Goal: Task Accomplishment & Management: Manage account settings

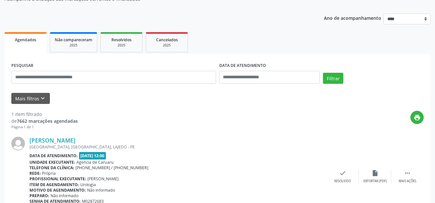
scroll to position [65, 0]
click at [203, 141] on div "[PERSON_NAME]" at bounding box center [177, 139] width 297 height 7
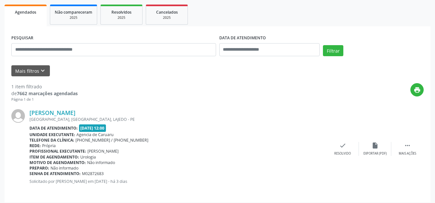
scroll to position [96, 0]
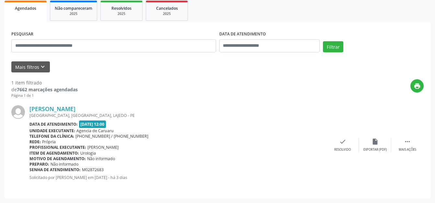
click at [392, 39] on div "PESQUISAR DATA DE ATENDIMENTO Filtrar" at bounding box center [218, 43] width 416 height 28
drag, startPoint x: 134, startPoint y: 162, endPoint x: 144, endPoint y: 116, distance: 47.8
click at [135, 160] on div "[PERSON_NAME] [GEOGRAPHIC_DATA], [GEOGRAPHIC_DATA], [GEOGRAPHIC_DATA] Data de a…" at bounding box center [177, 144] width 297 height 79
click at [34, 64] on button "Mais filtros keyboard_arrow_down" at bounding box center [30, 66] width 39 height 11
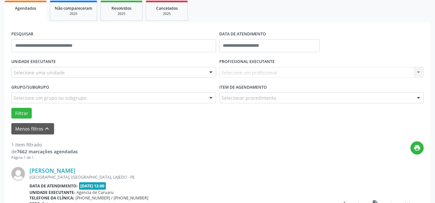
click at [105, 63] on div "UNIDADE EXECUTANTE Selecione uma unidade Todos as unidades Agencia de Caruaru N…" at bounding box center [114, 69] width 208 height 25
click at [98, 70] on div "Selecione uma unidade" at bounding box center [113, 72] width 205 height 11
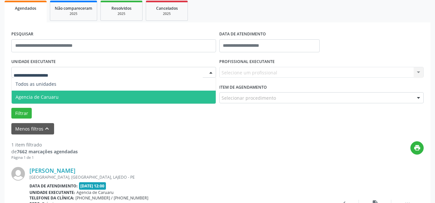
click at [84, 96] on span "Agencia de Caruaru" at bounding box center [114, 96] width 204 height 13
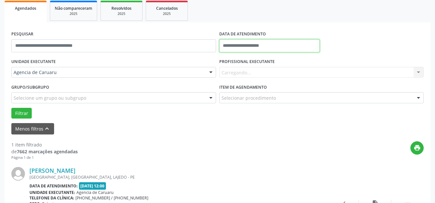
click at [252, 47] on input "text" at bounding box center [269, 45] width 101 height 13
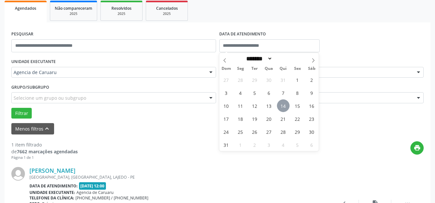
click at [283, 102] on span "14" at bounding box center [283, 105] width 13 height 13
type input "**********"
click at [283, 103] on span "14" at bounding box center [283, 105] width 13 height 13
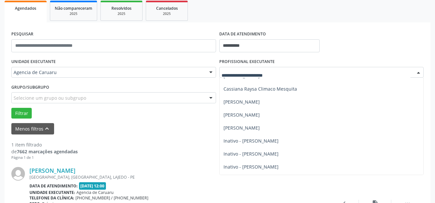
scroll to position [97, 0]
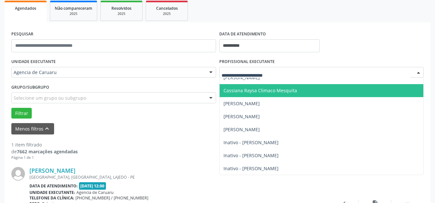
click at [243, 92] on span "Cassiana Raysa Climaco Mesquita" at bounding box center [261, 90] width 74 height 6
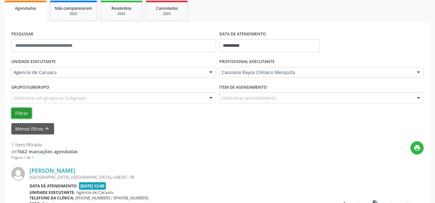
click at [21, 112] on button "Filtrar" at bounding box center [21, 113] width 20 height 11
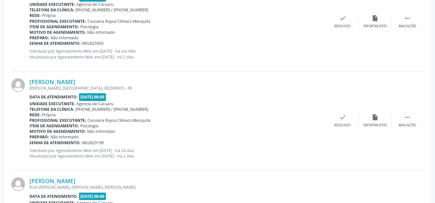
scroll to position [1025, 0]
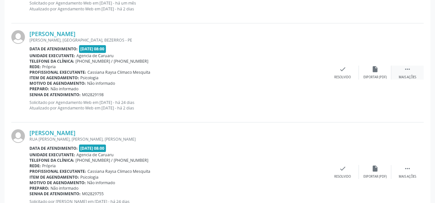
click at [401, 72] on div " Mais ações" at bounding box center [408, 72] width 32 height 14
click at [375, 78] on div "Não compareceu" at bounding box center [375, 77] width 28 height 5
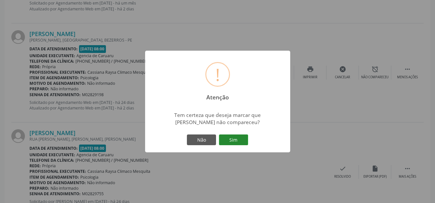
click at [230, 139] on button "Sim" at bounding box center [233, 139] width 29 height 11
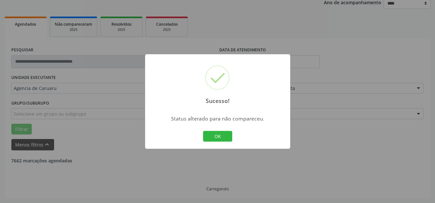
scroll to position [80, 0]
click at [216, 133] on button "OK" at bounding box center [217, 136] width 29 height 11
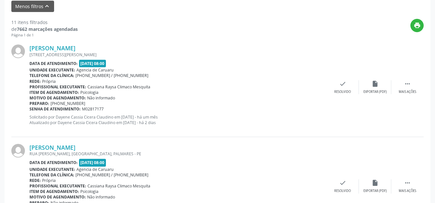
scroll to position [245, 0]
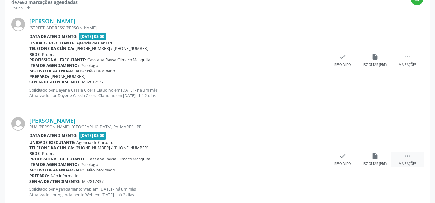
click at [406, 157] on icon "" at bounding box center [407, 155] width 7 height 7
click at [382, 151] on div "[PERSON_NAME] RUA [PERSON_NAME], [GEOGRAPHIC_DATA], PALMARES - PE Data de atend…" at bounding box center [217, 159] width 413 height 99
click at [369, 158] on div "alarm_off Não compareceu" at bounding box center [375, 159] width 32 height 14
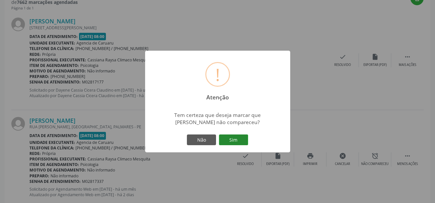
click at [244, 136] on button "Sim" at bounding box center [233, 139] width 29 height 11
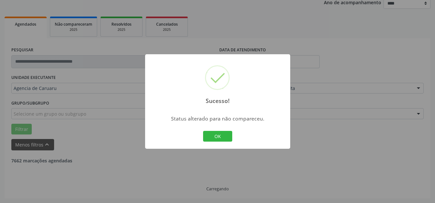
scroll to position [80, 0]
click at [212, 135] on button "OK" at bounding box center [217, 136] width 29 height 11
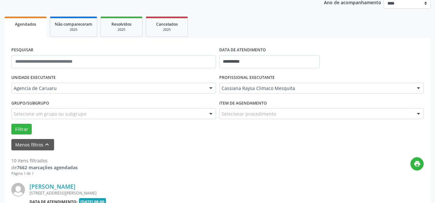
scroll to position [245, 0]
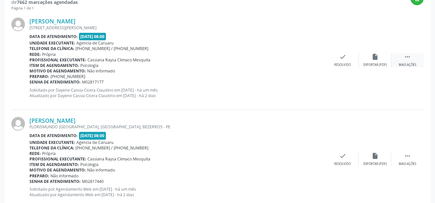
click at [404, 60] on div " Mais ações" at bounding box center [408, 60] width 32 height 14
click at [378, 61] on div "alarm_off Não compareceu" at bounding box center [375, 60] width 32 height 14
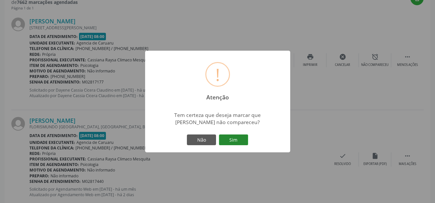
click at [243, 138] on button "Sim" at bounding box center [233, 139] width 29 height 11
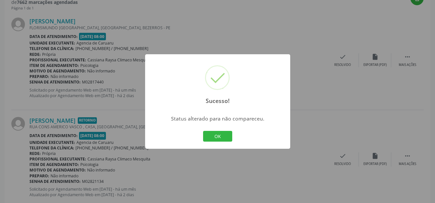
click at [236, 134] on div "Sucesso! × Status alterado para não compareceu. OK Cancel" at bounding box center [217, 101] width 145 height 95
click at [210, 135] on button "OK" at bounding box center [217, 136] width 29 height 11
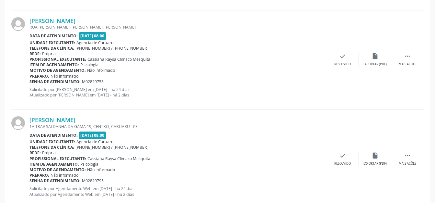
scroll to position [926, 0]
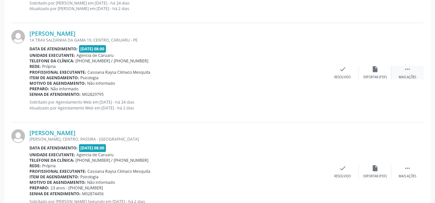
click at [406, 74] on div " Mais ações" at bounding box center [408, 72] width 32 height 14
click at [374, 75] on div "Não compareceu" at bounding box center [375, 77] width 28 height 5
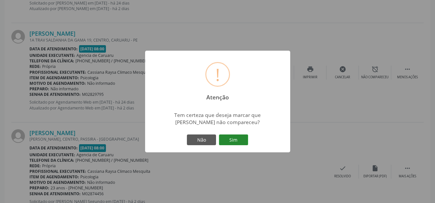
click at [226, 138] on button "Sim" at bounding box center [233, 139] width 29 height 11
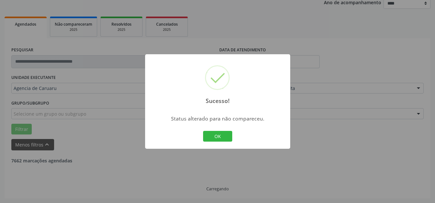
scroll to position [80, 0]
click at [226, 135] on button "OK" at bounding box center [217, 136] width 29 height 11
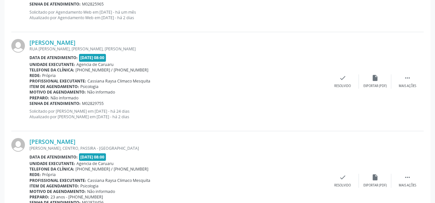
scroll to position [791, 0]
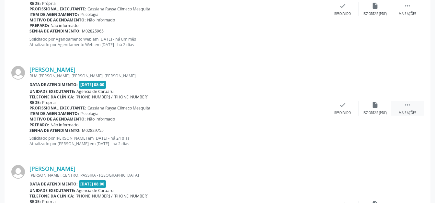
click at [415, 104] on div " Mais ações" at bounding box center [408, 108] width 32 height 14
click at [381, 103] on div "alarm_off Não compareceu" at bounding box center [375, 108] width 32 height 14
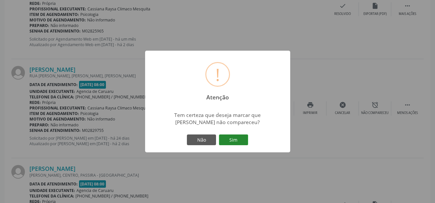
click at [224, 141] on button "Sim" at bounding box center [233, 139] width 29 height 11
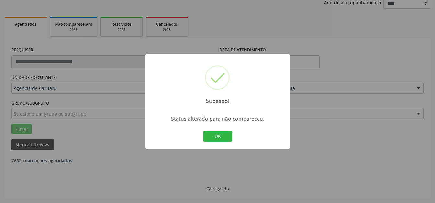
scroll to position [80, 0]
click at [214, 136] on button "OK" at bounding box center [217, 136] width 29 height 11
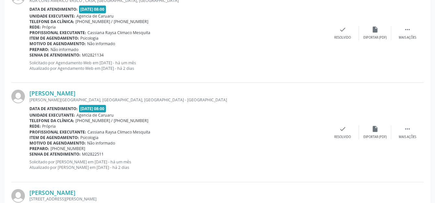
scroll to position [401, 0]
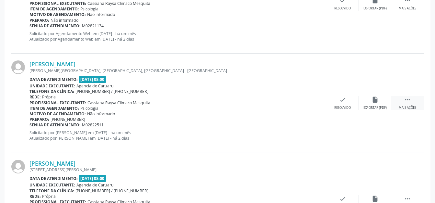
click at [402, 105] on div " Mais ações" at bounding box center [408, 103] width 32 height 14
click at [373, 104] on div "alarm_off Não compareceu" at bounding box center [375, 103] width 32 height 14
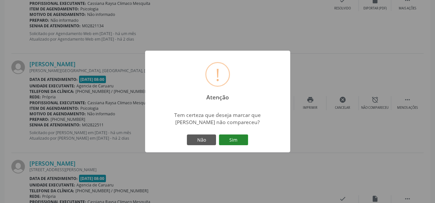
click at [244, 140] on button "Sim" at bounding box center [233, 139] width 29 height 11
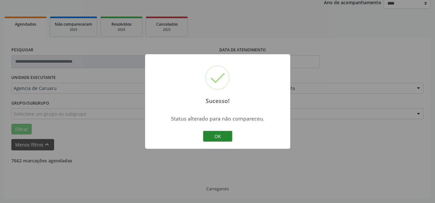
scroll to position [80, 0]
click at [207, 136] on button "OK" at bounding box center [217, 136] width 29 height 11
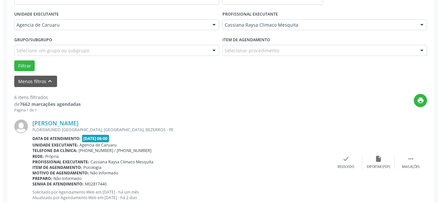
scroll to position [145, 0]
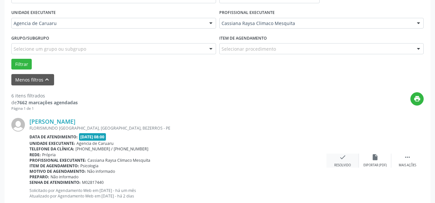
click at [347, 161] on div "check Resolvido" at bounding box center [343, 160] width 32 height 14
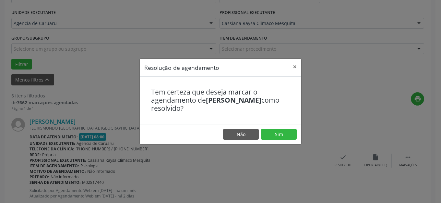
click at [275, 128] on footer "Não Sim" at bounding box center [220, 134] width 161 height 20
click at [274, 136] on button "Sim" at bounding box center [279, 134] width 36 height 11
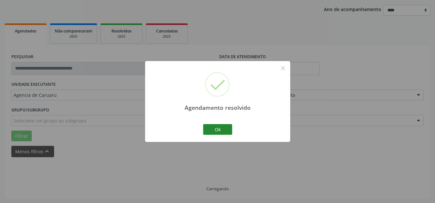
scroll to position [80, 0]
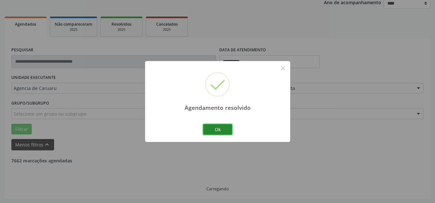
click at [223, 131] on button "Ok" at bounding box center [217, 129] width 29 height 11
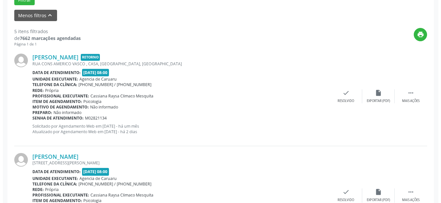
scroll to position [210, 0]
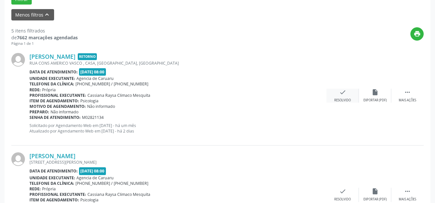
click at [345, 91] on icon "check" at bounding box center [342, 91] width 7 height 7
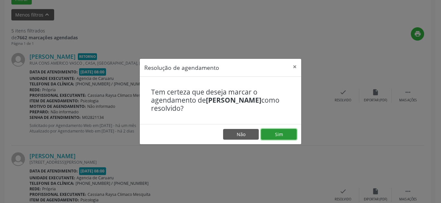
click at [279, 135] on button "Sim" at bounding box center [279, 134] width 36 height 11
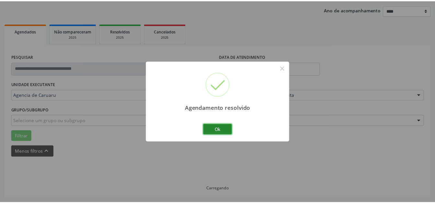
scroll to position [74, 0]
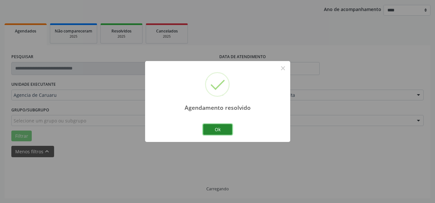
click at [232, 128] on button "Ok" at bounding box center [217, 129] width 29 height 11
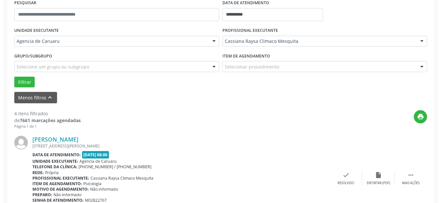
scroll to position [178, 0]
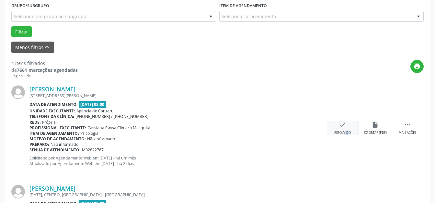
click at [344, 132] on div "Resolvido" at bounding box center [343, 132] width 17 height 5
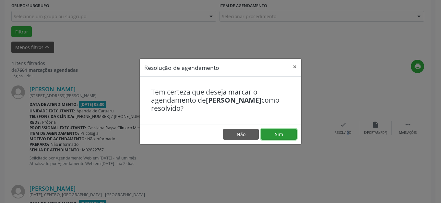
click at [276, 138] on button "Sim" at bounding box center [279, 134] width 36 height 11
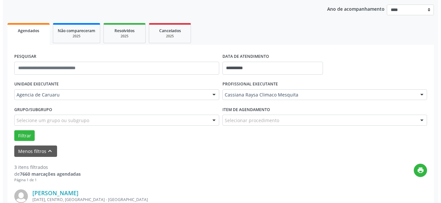
scroll to position [236, 0]
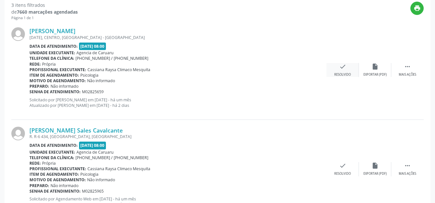
click at [342, 65] on icon "check" at bounding box center [342, 66] width 7 height 7
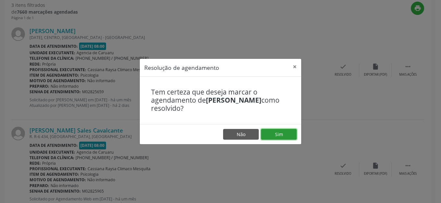
click at [285, 135] on button "Sim" at bounding box center [279, 134] width 36 height 11
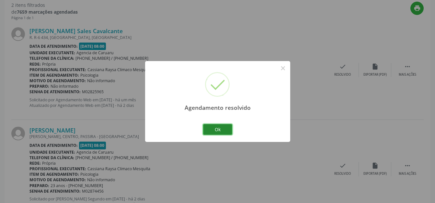
click at [206, 124] on button "Ok" at bounding box center [217, 129] width 29 height 11
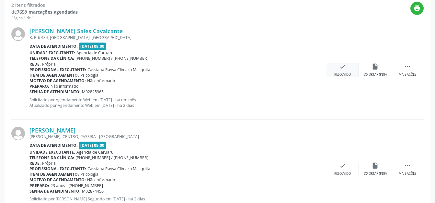
click at [344, 70] on div "check Resolvido" at bounding box center [343, 70] width 32 height 14
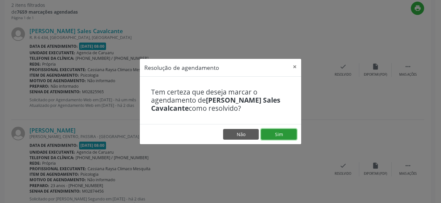
click at [269, 129] on button "Sim" at bounding box center [279, 134] width 36 height 11
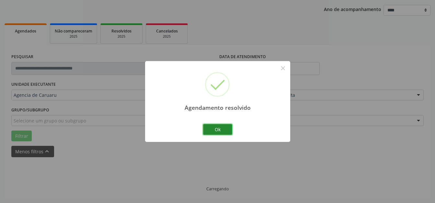
click at [215, 128] on button "Ok" at bounding box center [217, 129] width 29 height 11
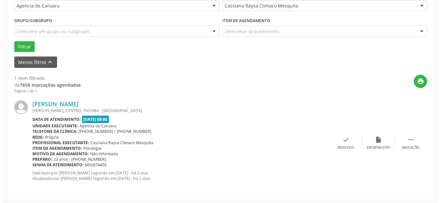
scroll to position [164, 0]
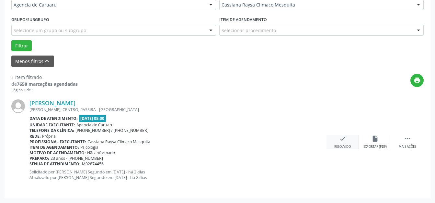
click at [336, 142] on div "check Resolvido" at bounding box center [343, 142] width 32 height 14
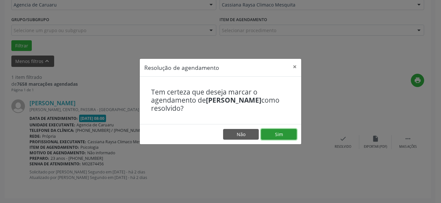
click at [268, 135] on button "Sim" at bounding box center [279, 134] width 36 height 11
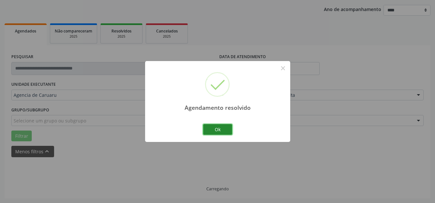
click at [227, 132] on button "Ok" at bounding box center [217, 129] width 29 height 11
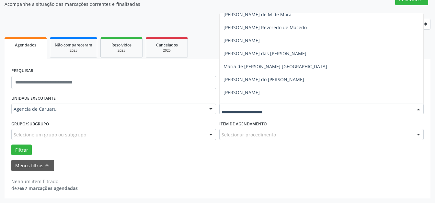
scroll to position [292, 0]
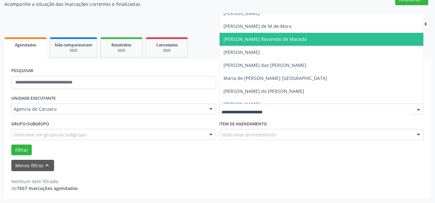
click at [273, 39] on span "[PERSON_NAME] Revoredo de Macedo" at bounding box center [265, 39] width 83 height 6
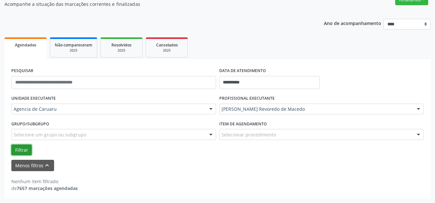
click at [18, 146] on button "Filtrar" at bounding box center [21, 149] width 20 height 11
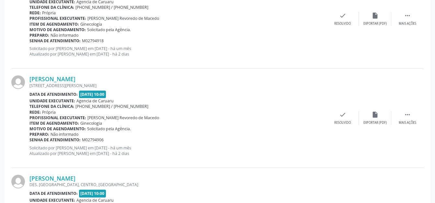
scroll to position [740, 0]
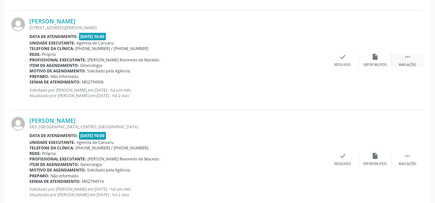
drag, startPoint x: 404, startPoint y: 56, endPoint x: 398, endPoint y: 57, distance: 6.6
click at [405, 56] on icon "" at bounding box center [407, 56] width 7 height 7
click at [387, 58] on div "alarm_off Não compareceu" at bounding box center [375, 60] width 32 height 14
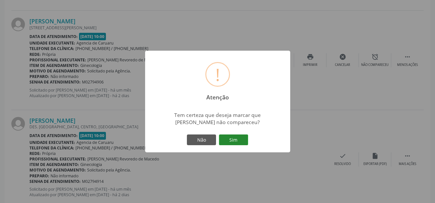
click at [233, 139] on button "Sim" at bounding box center [233, 139] width 29 height 11
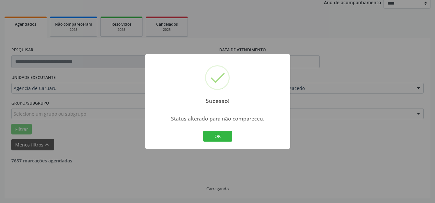
scroll to position [80, 0]
click at [220, 134] on button "OK" at bounding box center [217, 136] width 29 height 11
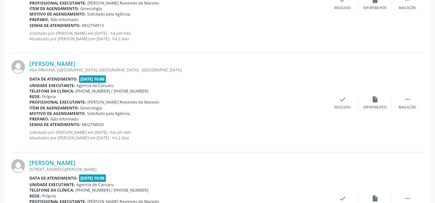
scroll to position [696, 0]
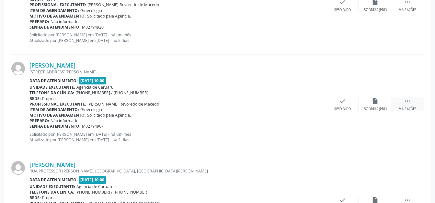
click at [415, 109] on div "Mais ações" at bounding box center [408, 109] width 18 height 5
click at [375, 104] on div "alarm_off Não compareceu" at bounding box center [375, 104] width 32 height 14
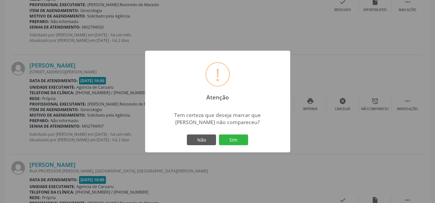
click at [240, 134] on div "Não Sim" at bounding box center [218, 140] width 64 height 14
click at [232, 141] on button "Sim" at bounding box center [233, 139] width 29 height 11
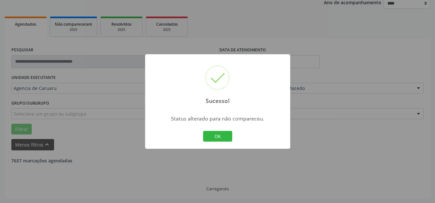
scroll to position [80, 0]
drag, startPoint x: 219, startPoint y: 135, endPoint x: 148, endPoint y: 136, distance: 71.3
click at [220, 135] on button "OK" at bounding box center [217, 136] width 29 height 11
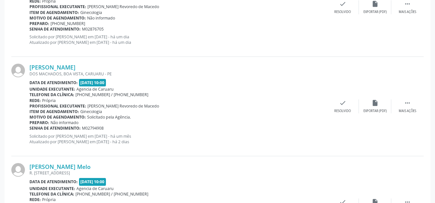
scroll to position [696, 0]
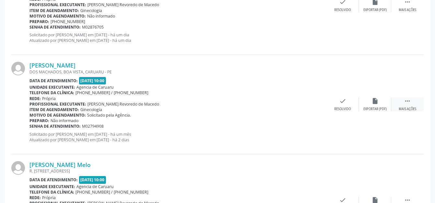
click at [405, 102] on icon "" at bounding box center [407, 100] width 7 height 7
click at [375, 104] on icon "alarm_off" at bounding box center [375, 100] width 7 height 7
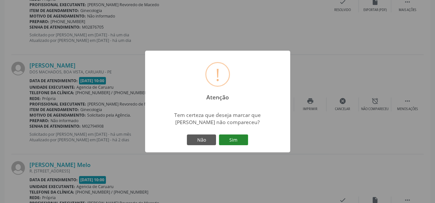
click at [238, 136] on button "Sim" at bounding box center [233, 139] width 29 height 11
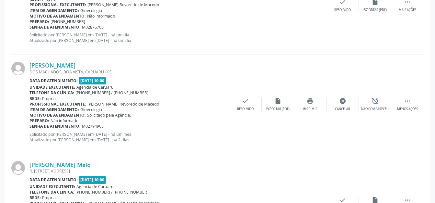
scroll to position [80, 0]
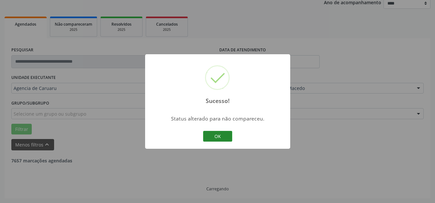
click at [211, 134] on button "OK" at bounding box center [217, 136] width 29 height 11
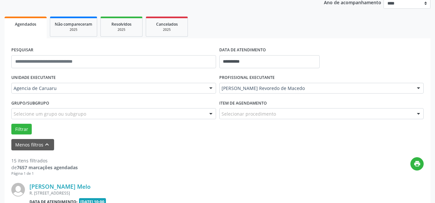
scroll to position [696, 0]
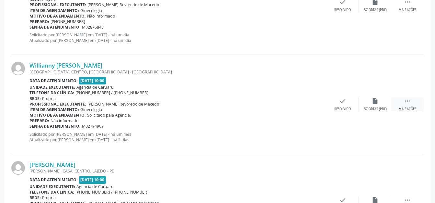
click at [400, 100] on div " Mais ações" at bounding box center [408, 104] width 32 height 14
click at [375, 100] on icon "alarm_off" at bounding box center [375, 100] width 7 height 7
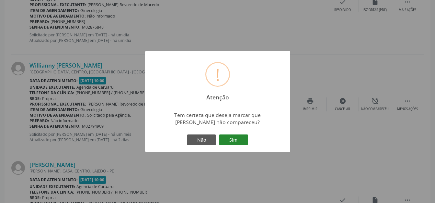
click at [230, 140] on button "Sim" at bounding box center [233, 139] width 29 height 11
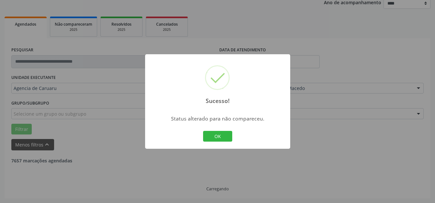
scroll to position [80, 0]
click at [209, 132] on button "OK" at bounding box center [217, 136] width 29 height 11
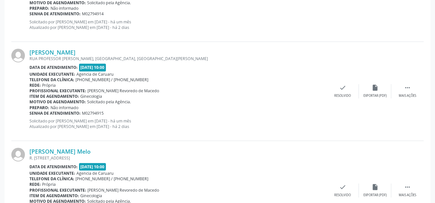
scroll to position [866, 0]
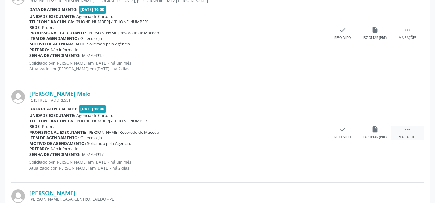
click at [409, 129] on icon "" at bounding box center [407, 128] width 7 height 7
click at [378, 132] on div "alarm_off Não compareceu" at bounding box center [375, 132] width 32 height 14
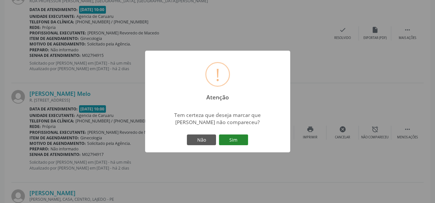
click at [238, 136] on button "Sim" at bounding box center [233, 139] width 29 height 11
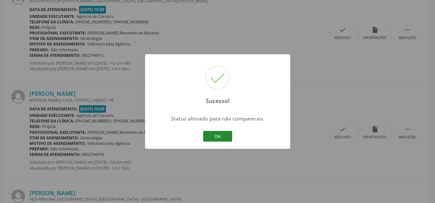
click at [225, 141] on button "OK" at bounding box center [217, 136] width 29 height 11
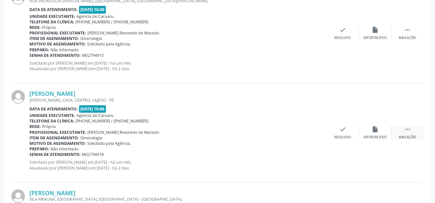
click at [405, 131] on icon "" at bounding box center [407, 128] width 7 height 7
click at [382, 131] on div "alarm_off Não compareceu" at bounding box center [375, 132] width 32 height 14
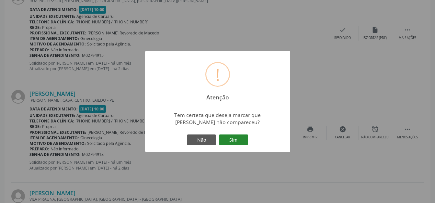
click at [236, 135] on button "Sim" at bounding box center [233, 139] width 29 height 11
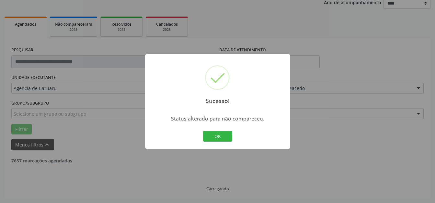
scroll to position [80, 0]
click at [200, 140] on div "Sucesso! × Status alterado para não compareceu. OK Cancel" at bounding box center [217, 101] width 145 height 95
click at [217, 137] on button "OK" at bounding box center [217, 136] width 29 height 11
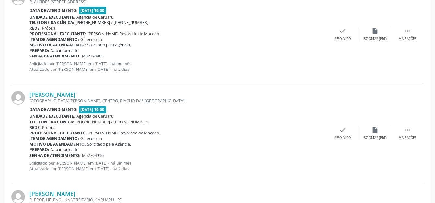
scroll to position [502, 0]
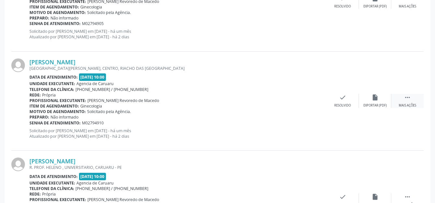
click at [408, 98] on icon "" at bounding box center [407, 97] width 7 height 7
click at [367, 99] on div "alarm_off Não compareceu" at bounding box center [375, 101] width 32 height 14
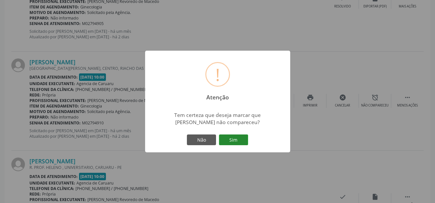
click at [235, 139] on button "Sim" at bounding box center [233, 139] width 29 height 11
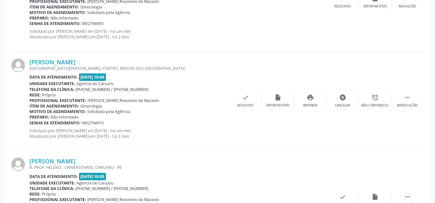
scroll to position [80, 0]
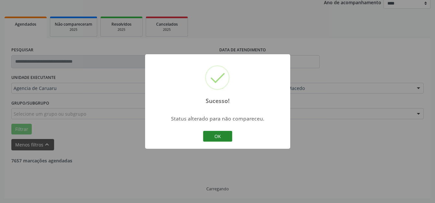
click at [218, 135] on button "OK" at bounding box center [217, 136] width 29 height 11
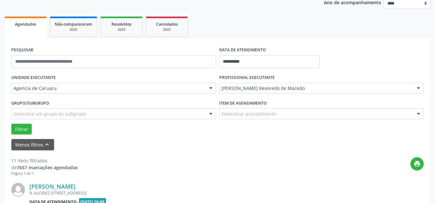
scroll to position [502, 0]
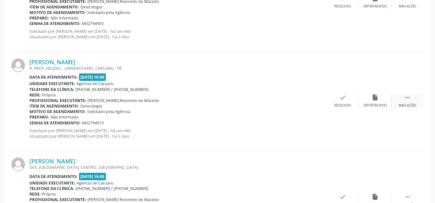
click at [410, 97] on icon "" at bounding box center [407, 97] width 7 height 7
click at [383, 98] on div "alarm_off Não compareceu" at bounding box center [375, 101] width 32 height 14
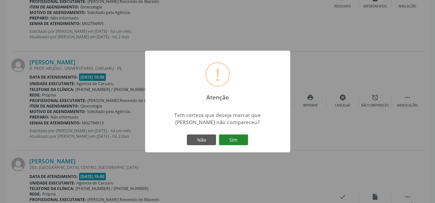
click at [235, 136] on button "Sim" at bounding box center [233, 139] width 29 height 11
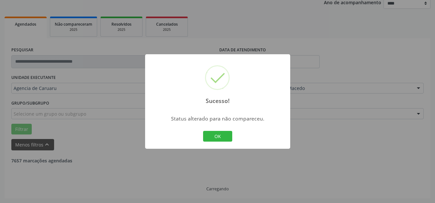
scroll to position [80, 0]
click at [218, 134] on button "OK" at bounding box center [217, 136] width 29 height 11
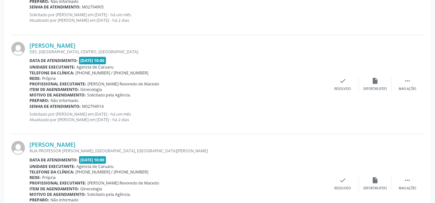
scroll to position [534, 0]
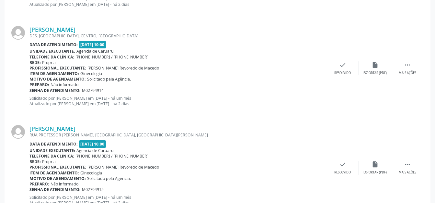
click at [408, 59] on div "[PERSON_NAME] DES. [GEOGRAPHIC_DATA], CENTRO, [GEOGRAPHIC_DATA] Data de atendim…" at bounding box center [217, 68] width 413 height 99
click at [405, 64] on icon "" at bounding box center [407, 64] width 7 height 7
click at [384, 66] on div "alarm_off Não compareceu" at bounding box center [375, 68] width 32 height 14
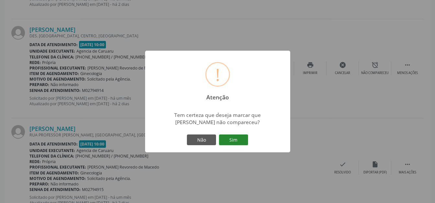
click at [238, 144] on button "Sim" at bounding box center [233, 139] width 29 height 11
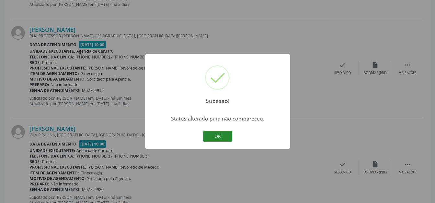
click at [227, 137] on button "OK" at bounding box center [217, 136] width 29 height 11
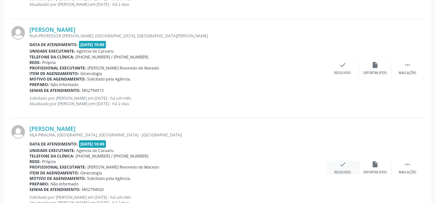
click at [356, 167] on div "check Resolvido" at bounding box center [343, 167] width 32 height 14
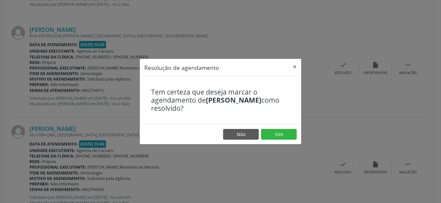
click at [283, 142] on footer "Não Sim" at bounding box center [220, 134] width 161 height 20
click at [282, 129] on button "Sim" at bounding box center [279, 134] width 36 height 11
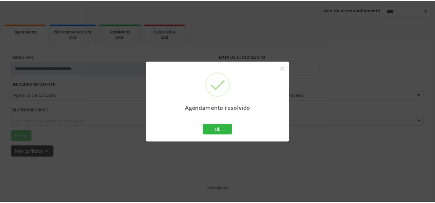
scroll to position [80, 0]
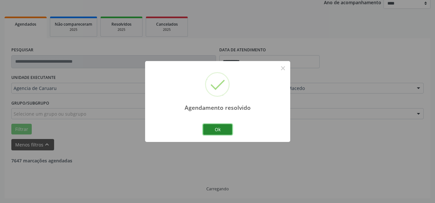
click at [216, 129] on button "Ok" at bounding box center [217, 129] width 29 height 11
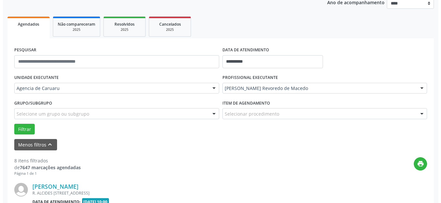
scroll to position [145, 0]
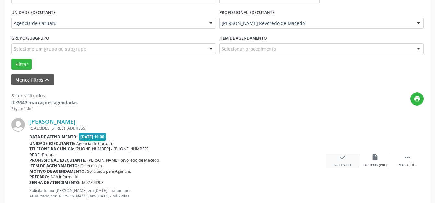
click at [337, 156] on div "check Resolvido" at bounding box center [343, 160] width 32 height 14
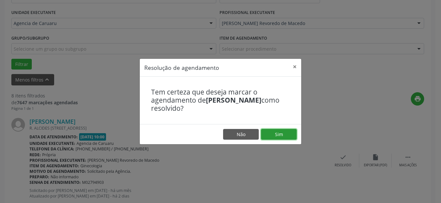
click at [266, 133] on button "Sim" at bounding box center [279, 134] width 36 height 11
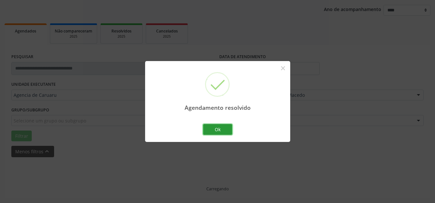
click at [216, 133] on button "Ok" at bounding box center [217, 129] width 29 height 11
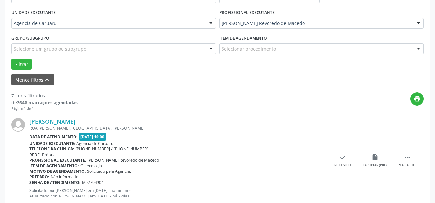
click at [359, 170] on div "[PERSON_NAME] [GEOGRAPHIC_DATA][PERSON_NAME], [GEOGRAPHIC_DATA], BEZERROS - PE …" at bounding box center [217, 160] width 413 height 99
click at [340, 163] on div "Resolvido" at bounding box center [343, 165] width 17 height 5
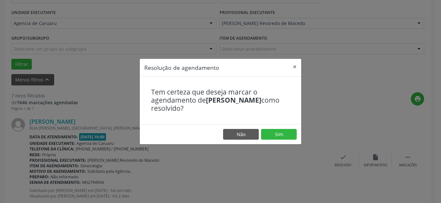
click at [268, 127] on footer "Não Sim" at bounding box center [220, 134] width 161 height 20
click at [274, 130] on button "Sim" at bounding box center [279, 134] width 36 height 11
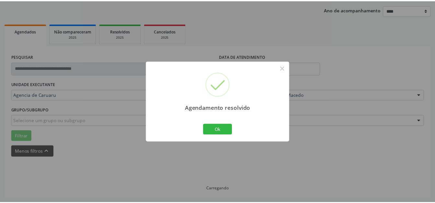
scroll to position [74, 0]
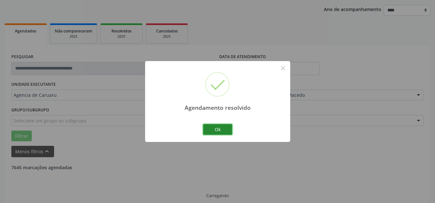
click at [220, 126] on button "Ok" at bounding box center [217, 129] width 29 height 11
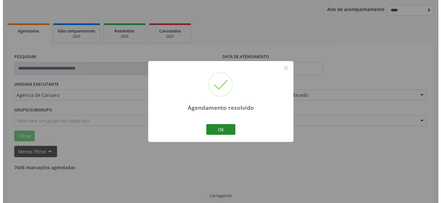
scroll to position [145, 0]
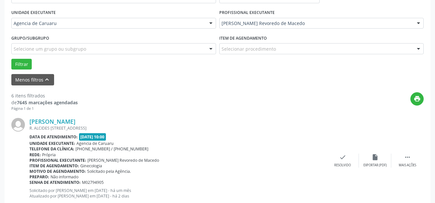
click at [214, 131] on div "[PERSON_NAME] R. ALCIDES [STREET_ADDRESS] Data de atendimento: [DATE] 10:00 Uni…" at bounding box center [177, 160] width 297 height 85
click at [346, 158] on icon "check" at bounding box center [342, 156] width 7 height 7
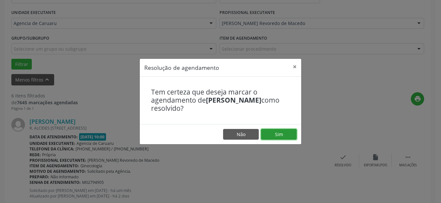
click at [280, 132] on button "Sim" at bounding box center [279, 134] width 36 height 11
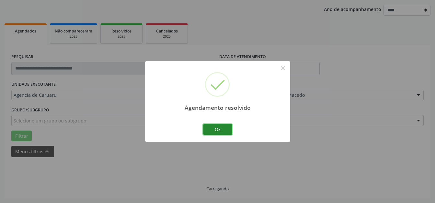
click at [210, 124] on button "Ok" at bounding box center [217, 129] width 29 height 11
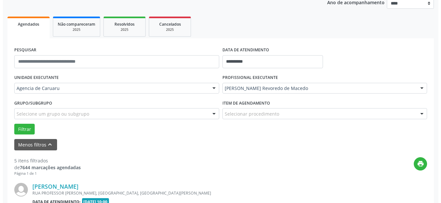
scroll to position [178, 0]
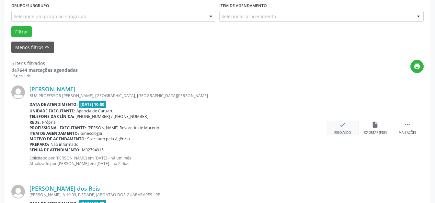
click at [341, 129] on div "check Resolvido" at bounding box center [343, 128] width 32 height 14
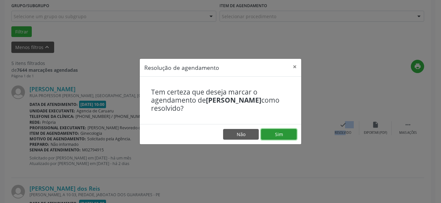
click at [280, 129] on button "Sim" at bounding box center [279, 134] width 36 height 11
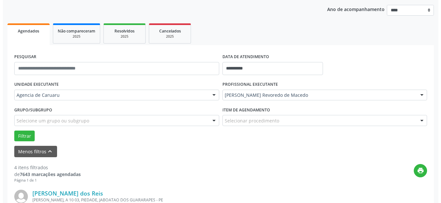
scroll to position [138, 0]
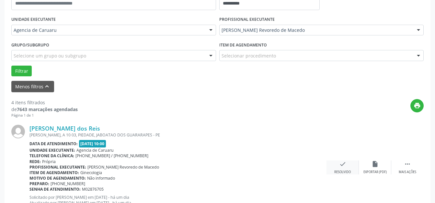
click at [334, 162] on div "check Resolvido" at bounding box center [343, 167] width 32 height 14
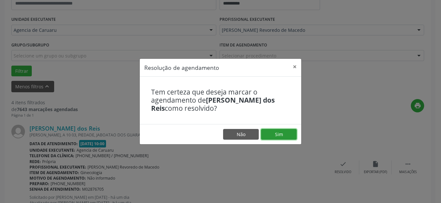
click at [277, 135] on button "Sim" at bounding box center [279, 134] width 36 height 11
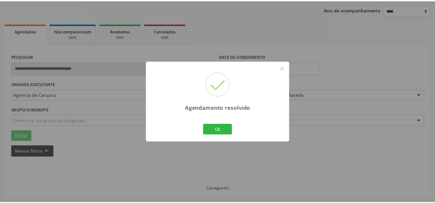
scroll to position [74, 0]
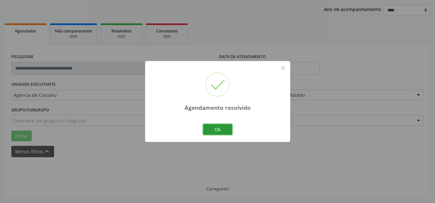
click at [219, 129] on button "Ok" at bounding box center [217, 129] width 29 height 11
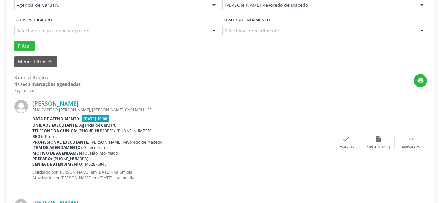
scroll to position [171, 0]
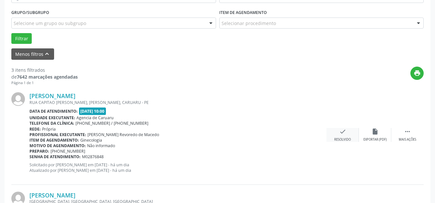
click at [352, 133] on div "check Resolvido" at bounding box center [343, 135] width 32 height 14
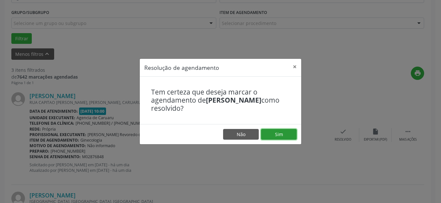
click at [285, 135] on button "Sim" at bounding box center [279, 134] width 36 height 11
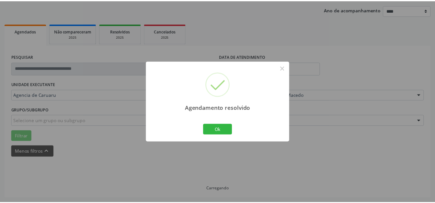
scroll to position [74, 0]
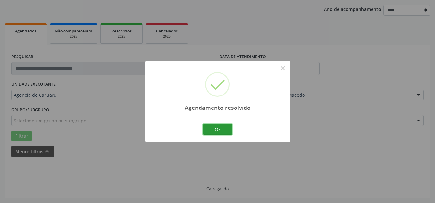
click at [224, 129] on button "Ok" at bounding box center [217, 129] width 29 height 11
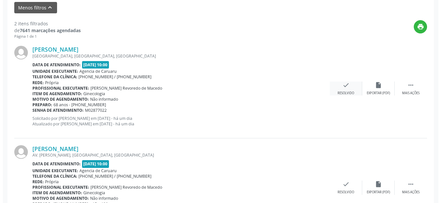
scroll to position [242, 0]
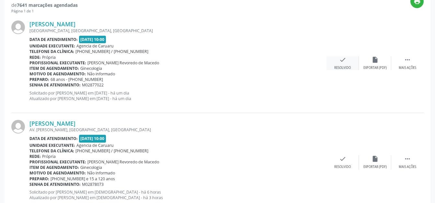
click at [349, 68] on div "Resolvido" at bounding box center [343, 67] width 17 height 5
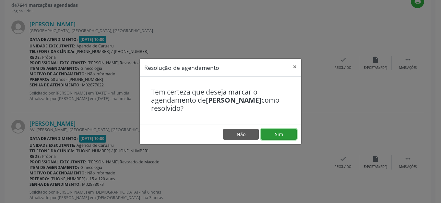
click at [287, 133] on button "Sim" at bounding box center [279, 134] width 36 height 11
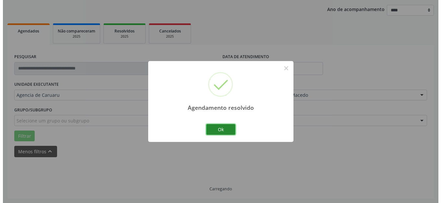
scroll to position [164, 0]
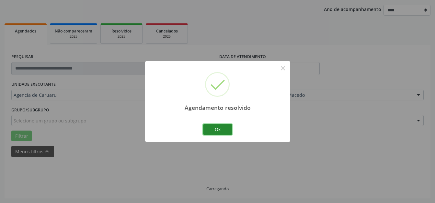
click at [226, 132] on button "Ok" at bounding box center [217, 129] width 29 height 11
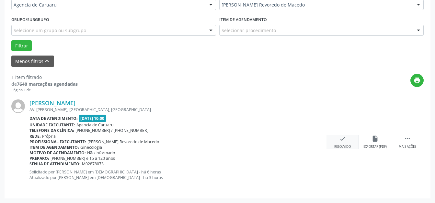
click at [355, 143] on div "check Resolvido" at bounding box center [343, 142] width 32 height 14
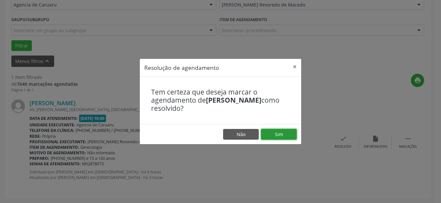
click at [281, 135] on button "Sim" at bounding box center [279, 134] width 36 height 11
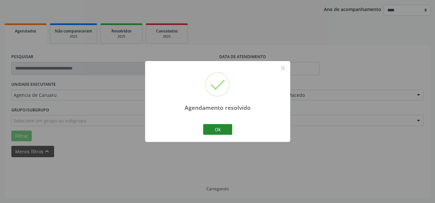
scroll to position [60, 0]
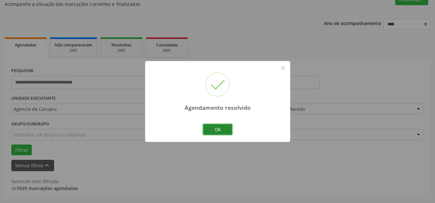
click at [216, 134] on button "Ok" at bounding box center [217, 129] width 29 height 11
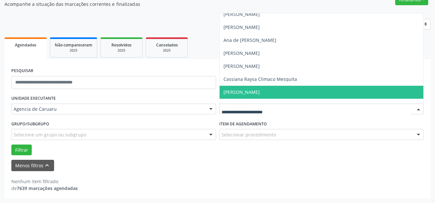
scroll to position [33, 0]
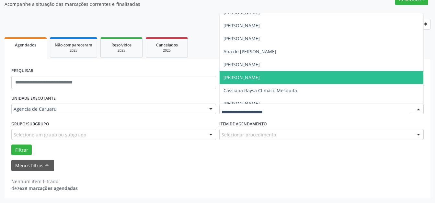
click at [260, 75] on span "[PERSON_NAME]" at bounding box center [242, 77] width 36 height 6
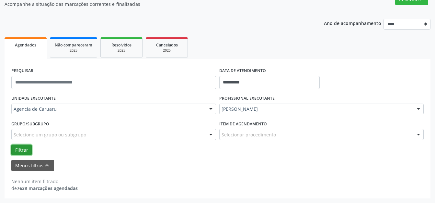
click at [28, 147] on button "Filtrar" at bounding box center [21, 149] width 20 height 11
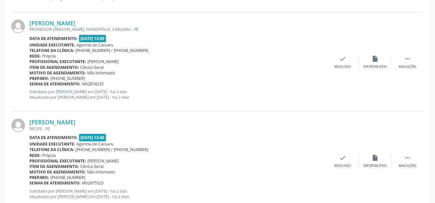
scroll to position [1153, 0]
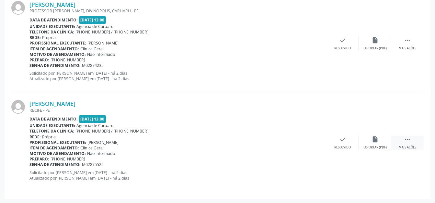
click at [413, 146] on div "Mais ações" at bounding box center [408, 147] width 18 height 5
click at [378, 148] on div "Não compareceu" at bounding box center [375, 147] width 28 height 5
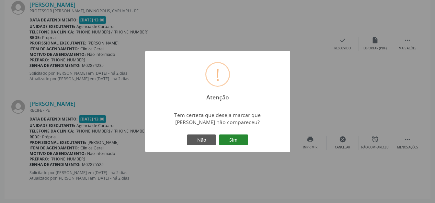
click at [244, 142] on button "Sim" at bounding box center [233, 139] width 29 height 11
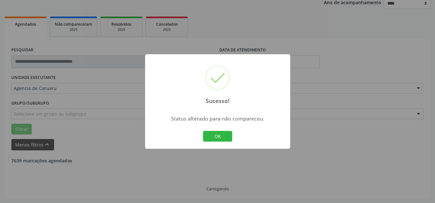
scroll to position [1054, 0]
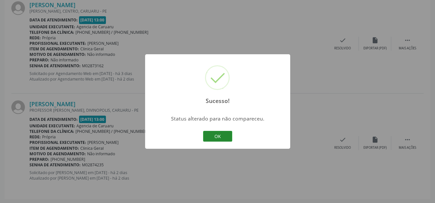
click at [219, 135] on button "OK" at bounding box center [217, 136] width 29 height 11
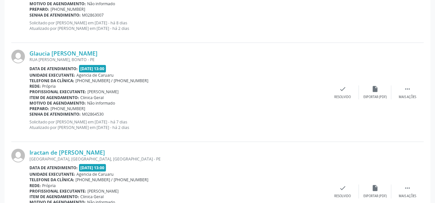
scroll to position [632, 0]
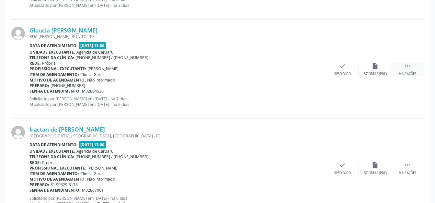
click at [408, 73] on div "Mais ações" at bounding box center [408, 74] width 18 height 5
click at [387, 68] on div "alarm_off Não compareceu" at bounding box center [375, 69] width 32 height 14
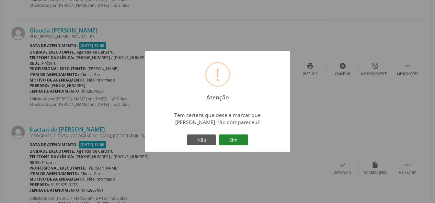
click at [235, 135] on button "Sim" at bounding box center [233, 139] width 29 height 11
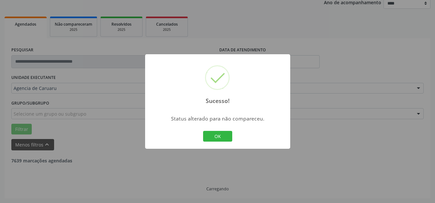
scroll to position [80, 0]
click at [218, 133] on button "OK" at bounding box center [217, 136] width 29 height 11
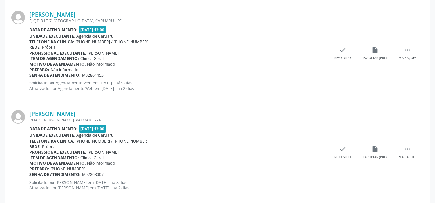
scroll to position [502, 0]
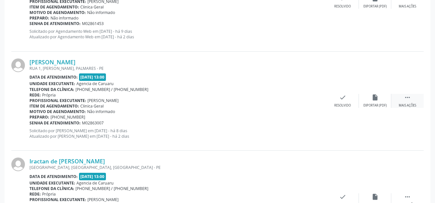
click at [408, 103] on div "Mais ações" at bounding box center [408, 105] width 18 height 5
click at [370, 103] on div "Não compareceu" at bounding box center [375, 105] width 28 height 5
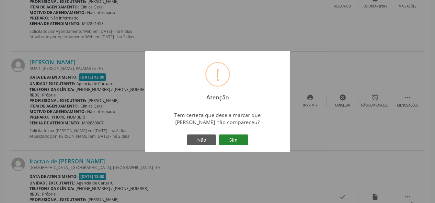
click at [238, 139] on button "Sim" at bounding box center [233, 139] width 29 height 11
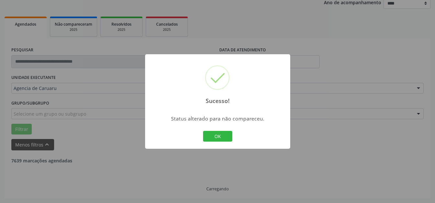
scroll to position [80, 0]
click at [204, 130] on div "OK Cancel" at bounding box center [218, 136] width 32 height 14
click at [218, 133] on button "OK" at bounding box center [217, 136] width 29 height 11
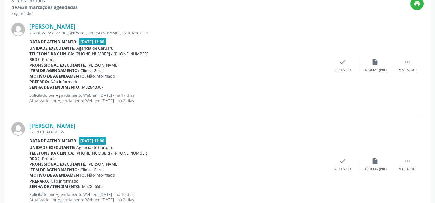
scroll to position [175, 0]
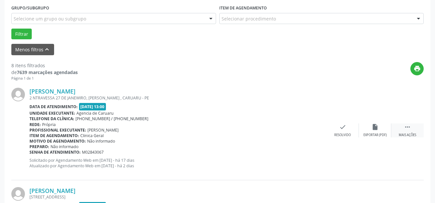
click at [412, 128] on div " Mais ações" at bounding box center [408, 130] width 32 height 14
click at [381, 129] on div "alarm_off Não compareceu" at bounding box center [375, 130] width 32 height 14
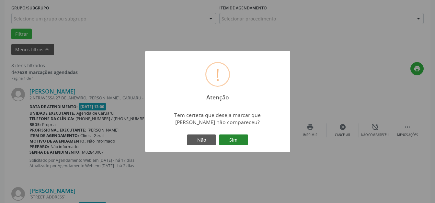
click at [235, 141] on button "Sim" at bounding box center [233, 139] width 29 height 11
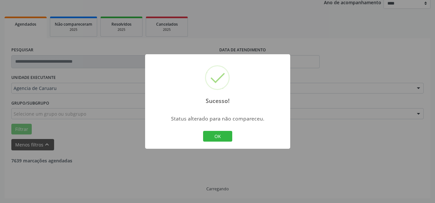
scroll to position [80, 0]
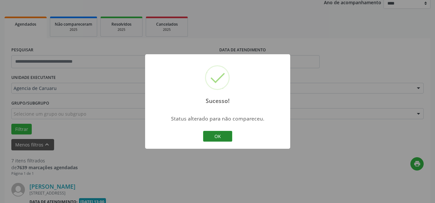
click at [225, 139] on button "OK" at bounding box center [217, 136] width 29 height 11
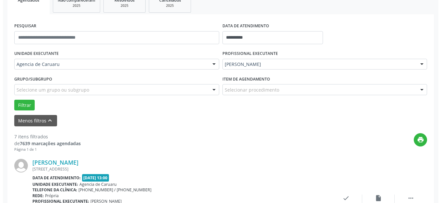
scroll to position [145, 0]
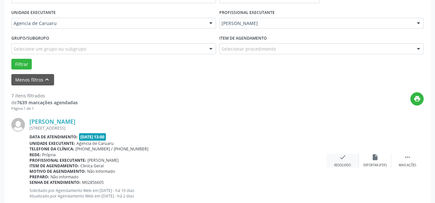
click at [329, 158] on div "check Resolvido" at bounding box center [343, 160] width 32 height 14
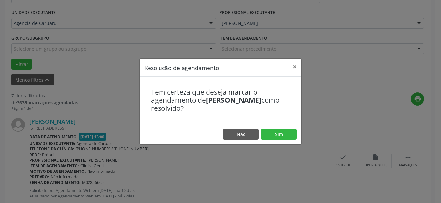
click at [287, 126] on footer "Não Sim" at bounding box center [220, 134] width 161 height 20
click at [287, 132] on button "Sim" at bounding box center [279, 134] width 36 height 11
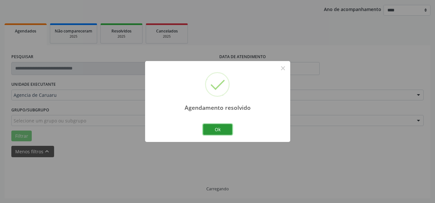
click at [225, 134] on button "Ok" at bounding box center [217, 129] width 29 height 11
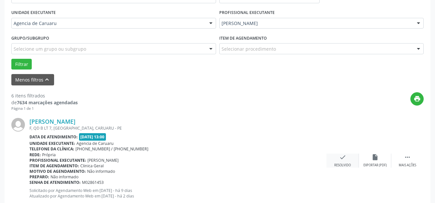
click at [348, 163] on div "Resolvido" at bounding box center [343, 165] width 17 height 5
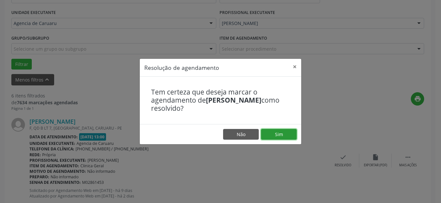
click at [287, 135] on button "Sim" at bounding box center [279, 134] width 36 height 11
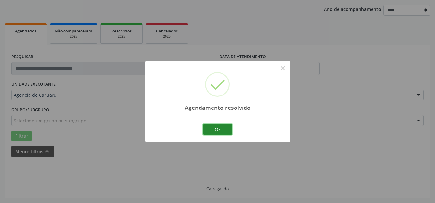
click at [212, 135] on button "Ok" at bounding box center [217, 129] width 29 height 11
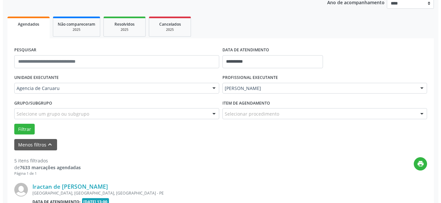
scroll to position [178, 0]
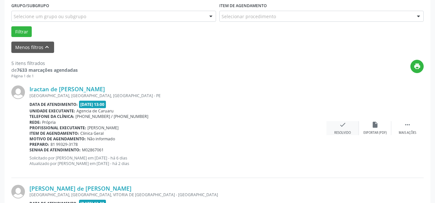
click at [330, 131] on div "check Resolvido" at bounding box center [343, 128] width 32 height 14
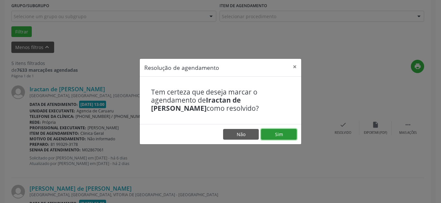
click at [277, 131] on button "Sim" at bounding box center [279, 134] width 36 height 11
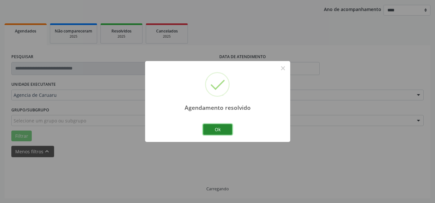
click at [220, 129] on button "Ok" at bounding box center [217, 129] width 29 height 11
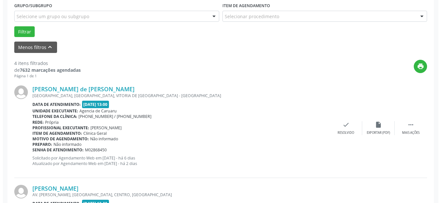
scroll to position [242, 0]
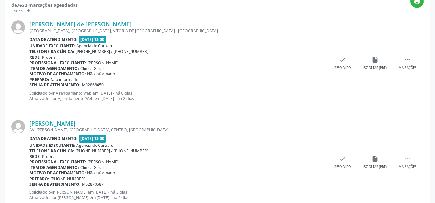
click at [340, 71] on div "[PERSON_NAME] de [PERSON_NAME] [GEOGRAPHIC_DATA], [GEOGRAPHIC_DATA], [GEOGRAPHI…" at bounding box center [217, 63] width 413 height 99
click at [349, 53] on div "[PERSON_NAME] de [PERSON_NAME] [GEOGRAPHIC_DATA], [GEOGRAPHIC_DATA], [GEOGRAPHI…" at bounding box center [217, 63] width 413 height 99
click at [346, 65] on div "check Resolvido" at bounding box center [343, 63] width 32 height 14
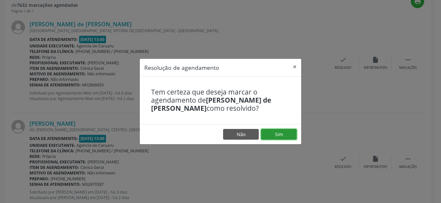
click at [275, 134] on button "Sim" at bounding box center [279, 134] width 36 height 11
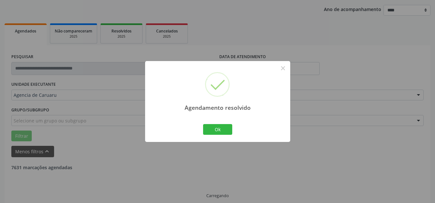
scroll to position [80, 0]
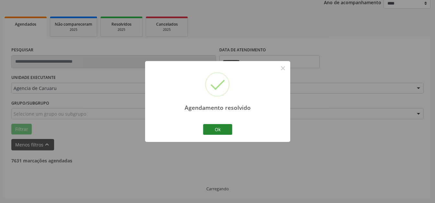
click at [194, 125] on div "Agendamento resolvido × Ok Cancel" at bounding box center [217, 101] width 145 height 81
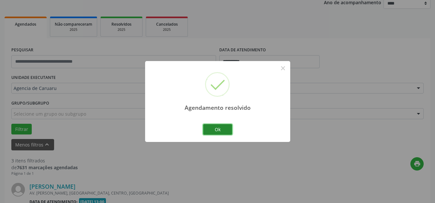
click at [209, 125] on button "Ok" at bounding box center [217, 129] width 29 height 11
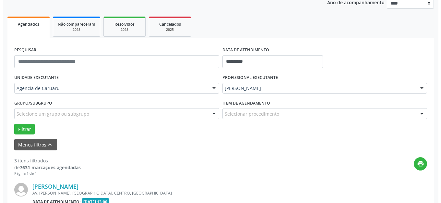
scroll to position [210, 0]
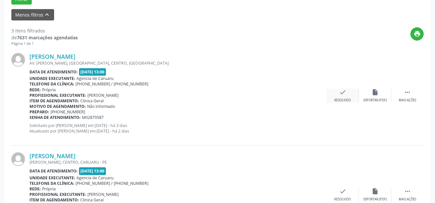
click at [345, 95] on icon "check" at bounding box center [342, 91] width 7 height 7
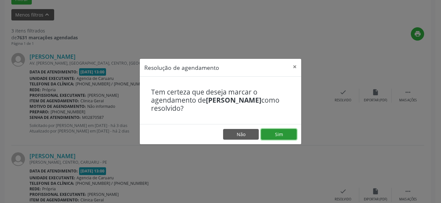
click at [282, 129] on button "Sim" at bounding box center [279, 134] width 36 height 11
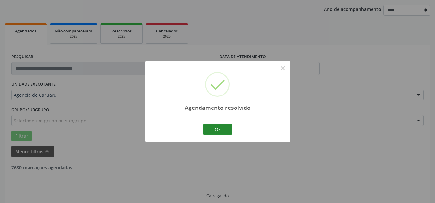
click at [229, 129] on button "Ok" at bounding box center [217, 129] width 29 height 11
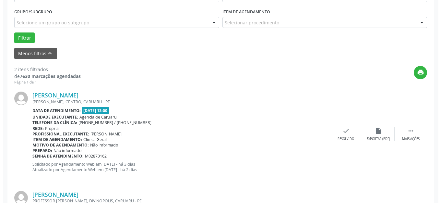
scroll to position [178, 0]
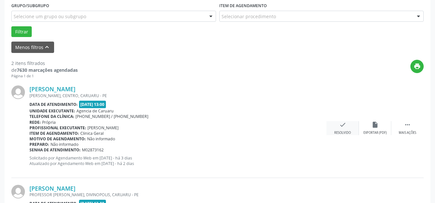
click at [340, 121] on icon "check" at bounding box center [342, 124] width 7 height 7
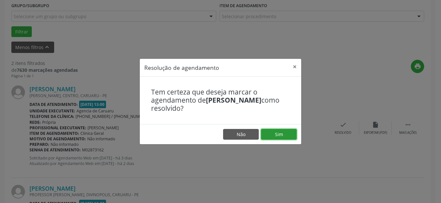
click at [275, 130] on button "Sim" at bounding box center [279, 134] width 36 height 11
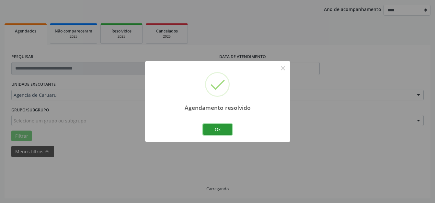
click at [209, 128] on button "Ok" at bounding box center [217, 129] width 29 height 11
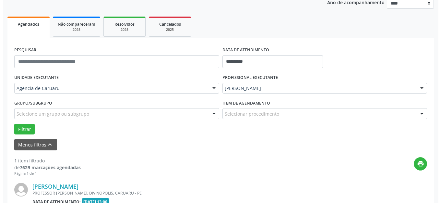
scroll to position [164, 0]
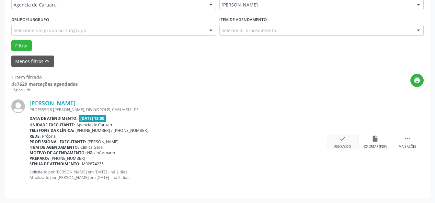
click at [352, 140] on div "check Resolvido" at bounding box center [343, 142] width 32 height 14
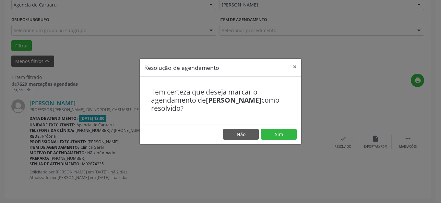
click at [253, 140] on footer "Não Sim" at bounding box center [220, 134] width 161 height 20
click at [279, 135] on button "Sim" at bounding box center [279, 134] width 36 height 11
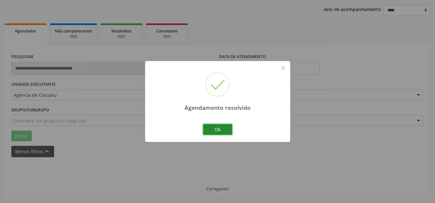
click at [224, 126] on button "Ok" at bounding box center [217, 129] width 29 height 11
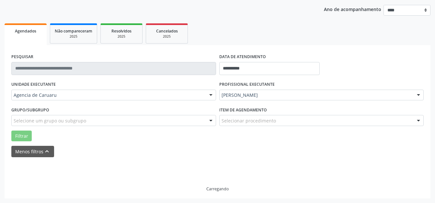
scroll to position [60, 0]
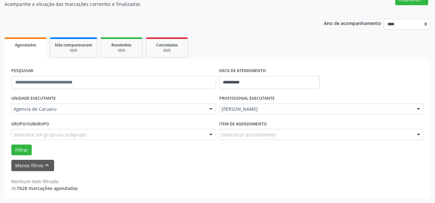
click at [31, 158] on form "**********" at bounding box center [217, 118] width 413 height 105
click at [34, 162] on button "Menos filtros keyboard_arrow_up" at bounding box center [32, 164] width 43 height 11
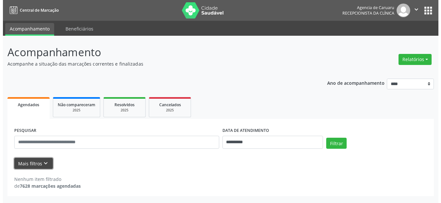
scroll to position [0, 0]
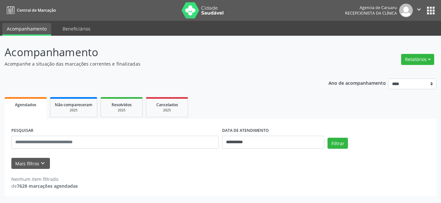
click at [242, 74] on div "**********" at bounding box center [221, 135] width 432 height 122
click at [264, 71] on div "**********" at bounding box center [221, 120] width 432 height 152
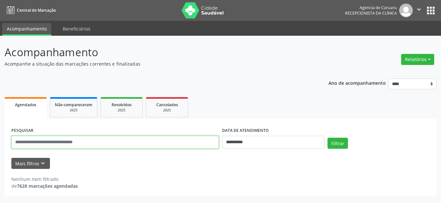
click at [103, 144] on input "text" at bounding box center [114, 141] width 207 height 13
paste input "**********"
type input "**********"
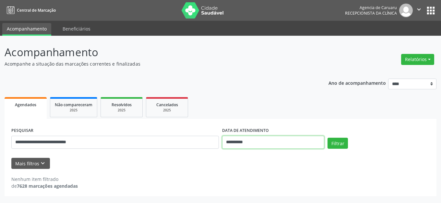
click at [265, 140] on input "**********" at bounding box center [273, 141] width 102 height 13
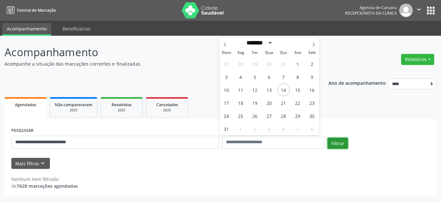
click at [328, 141] on button "Filtrar" at bounding box center [337, 142] width 20 height 11
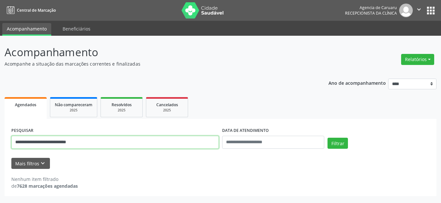
click at [112, 142] on input "**********" at bounding box center [114, 141] width 207 height 13
drag, startPoint x: 109, startPoint y: 141, endPoint x: 0, endPoint y: 153, distance: 109.6
click at [0, 153] on div "**********" at bounding box center [220, 119] width 441 height 167
